Goal: Navigation & Orientation: Find specific page/section

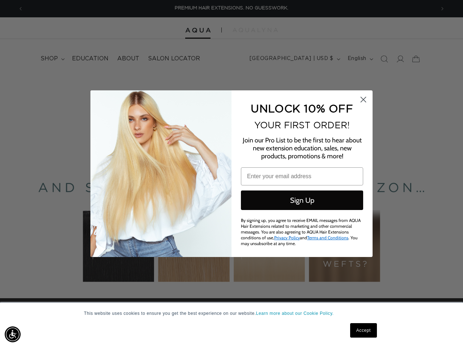
click at [231, 174] on div "UNLOCK 10% OFF YOUR FIRST ORDER! Join our Pro List to be the first to hear abou…" at bounding box center [298, 174] width 134 height 152
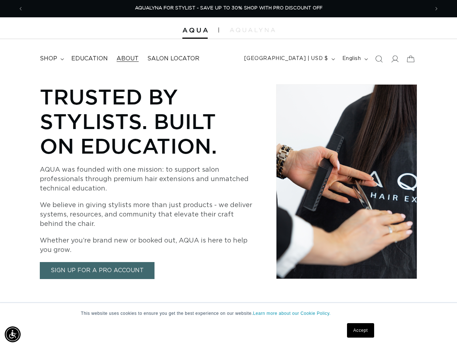
scroll to position [0, 405]
